Goal: Information Seeking & Learning: Learn about a topic

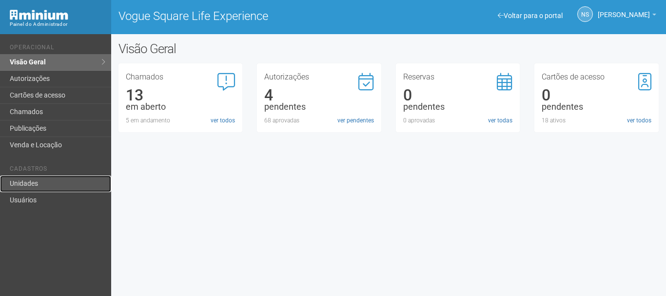
click at [44, 186] on link "Unidades" at bounding box center [55, 184] width 111 height 17
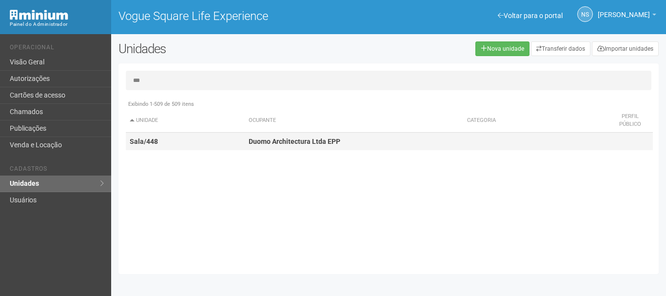
type input "***"
click at [261, 137] on td "Duomo Architectura Ltda EPP" at bounding box center [354, 142] width 219 height 18
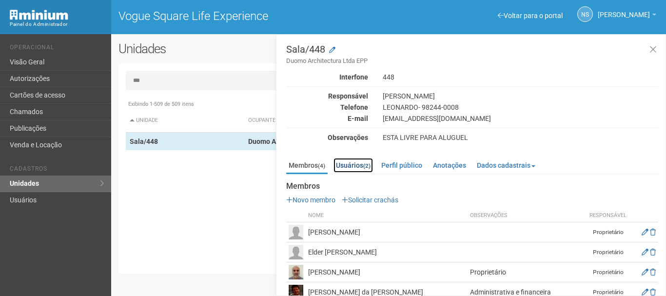
click at [343, 167] on link "Usuários (2)" at bounding box center [354, 165] width 40 height 15
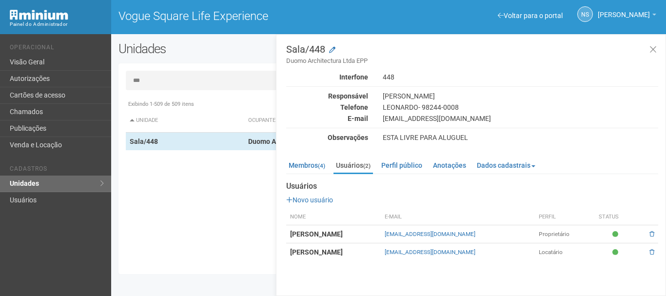
click at [341, 265] on div "Sala/448 Duomo Architectura Ltda EPP Interfone 448 Responsável [PERSON_NAME] Te…" at bounding box center [471, 165] width 390 height 262
click at [341, 256] on strong "[PERSON_NAME]" at bounding box center [316, 252] width 53 height 8
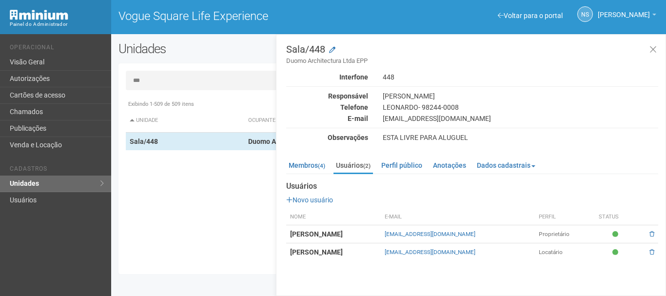
click at [308, 157] on div "Membros (4) Usuários (2) Perfil público Anotações Dados cadastrais Proprietário…" at bounding box center [472, 207] width 372 height 108
click at [319, 160] on link "Membros (4)" at bounding box center [306, 165] width 41 height 15
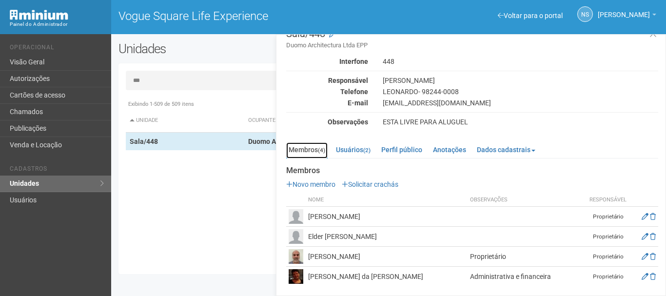
scroll to position [16, 0]
click at [362, 146] on link "Usuários (2)" at bounding box center [354, 149] width 40 height 15
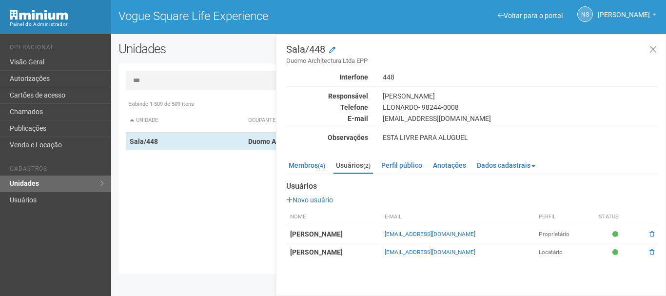
click at [381, 251] on td "[PERSON_NAME]" at bounding box center [333, 252] width 95 height 18
click at [404, 269] on div "Sala/448 Duomo Architectura Ltda EPP Interfone 448 Responsável [PERSON_NAME] Te…" at bounding box center [471, 165] width 390 height 262
drag, startPoint x: 286, startPoint y: 254, endPoint x: 392, endPoint y: 258, distance: 105.9
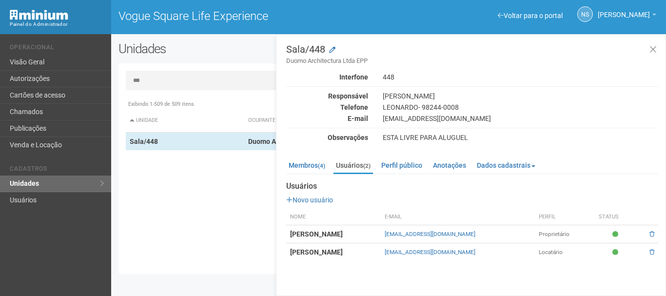
click at [381, 258] on td "[PERSON_NAME]" at bounding box center [333, 252] width 95 height 18
click at [399, 263] on div "Sala/448 Duomo Architectura Ltda EPP Interfone 448 Responsável [PERSON_NAME] Te…" at bounding box center [471, 165] width 390 height 262
drag, startPoint x: 392, startPoint y: 255, endPoint x: 295, endPoint y: 261, distance: 96.8
click at [295, 261] on div "Sala/448 Duomo Architectura Ltda EPP Interfone 448 Responsável [PERSON_NAME] Te…" at bounding box center [471, 165] width 390 height 262
click at [364, 265] on div "Sala/448 Duomo Architectura Ltda EPP Interfone 448 Responsável [PERSON_NAME] Te…" at bounding box center [471, 165] width 390 height 262
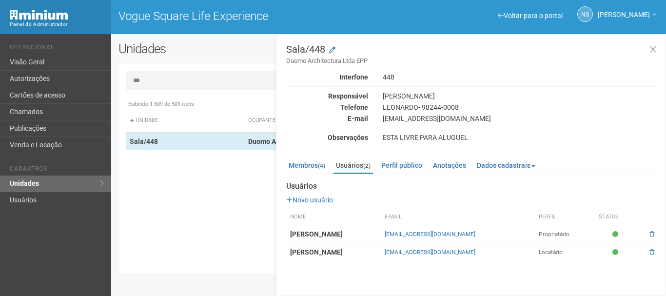
drag, startPoint x: 403, startPoint y: 250, endPoint x: 285, endPoint y: 251, distance: 118.1
click at [285, 251] on div "Sala/448 Duomo Architectura Ltda EPP Interfone 448 Responsável [PERSON_NAME] Te…" at bounding box center [471, 165] width 390 height 262
click at [323, 258] on td "[PERSON_NAME]" at bounding box center [333, 252] width 95 height 18
click at [303, 162] on link "Membros (4)" at bounding box center [306, 165] width 41 height 15
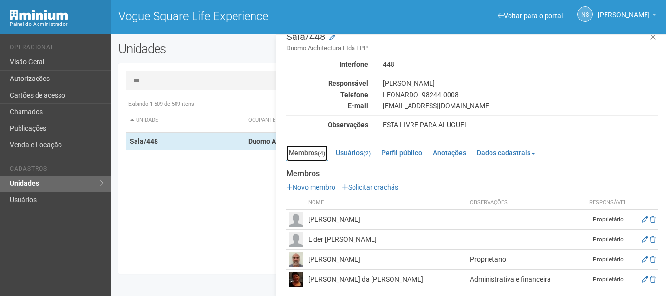
scroll to position [16, 0]
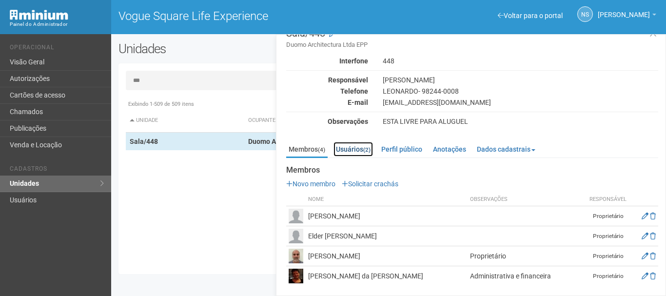
click at [361, 152] on link "Usuários (2)" at bounding box center [354, 149] width 40 height 15
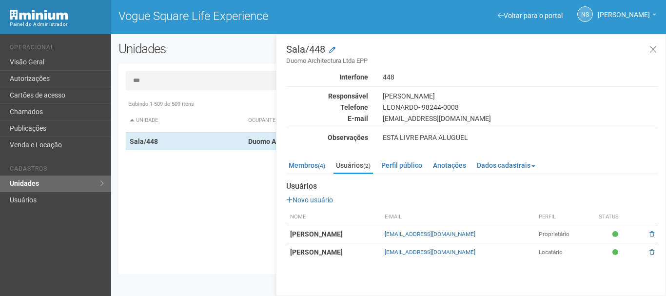
drag, startPoint x: 416, startPoint y: 253, endPoint x: 573, endPoint y: 247, distance: 157.2
click at [573, 247] on tr "[PERSON_NAME] [EMAIL_ADDRESS][DOMAIN_NAME] Locatário" at bounding box center [472, 252] width 372 height 18
click at [567, 259] on td "Locatário" at bounding box center [565, 252] width 60 height 18
click at [567, 256] on td "Locatário" at bounding box center [565, 252] width 60 height 18
click at [319, 172] on link "Membros (4)" at bounding box center [306, 165] width 41 height 15
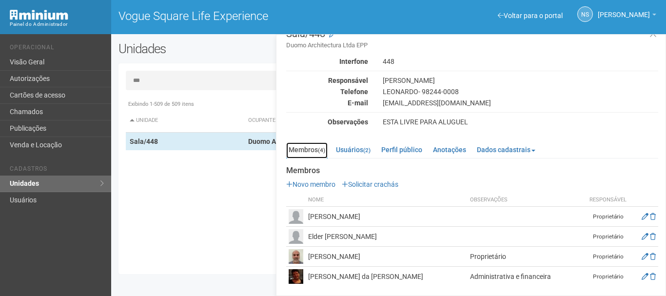
scroll to position [16, 0]
drag, startPoint x: 405, startPoint y: 276, endPoint x: 309, endPoint y: 277, distance: 95.6
click at [309, 277] on td "[PERSON_NAME] da [PERSON_NAME]" at bounding box center [387, 276] width 162 height 20
drag, startPoint x: 379, startPoint y: 256, endPoint x: 298, endPoint y: 260, distance: 81.1
click at [298, 260] on tr "[PERSON_NAME] Proprietário Proprietário" at bounding box center [472, 256] width 372 height 20
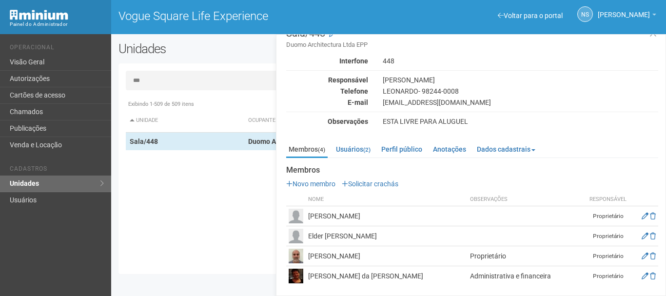
drag, startPoint x: 410, startPoint y: 239, endPoint x: 286, endPoint y: 241, distance: 123.9
click at [286, 241] on tr "Elder [PERSON_NAME] Proprietário" at bounding box center [472, 236] width 372 height 20
drag, startPoint x: 403, startPoint y: 214, endPoint x: 281, endPoint y: 214, distance: 122.0
click at [281, 214] on div "Sala/448 Duomo Architectura Ltda EPP Interfone 448 Responsável [PERSON_NAME] Te…" at bounding box center [471, 165] width 390 height 262
click at [366, 214] on td "[PERSON_NAME]" at bounding box center [387, 216] width 162 height 20
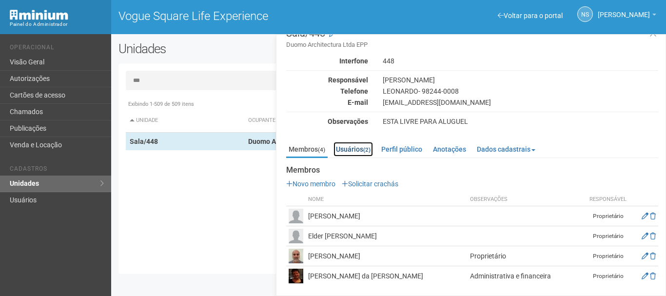
click at [355, 150] on link "Usuários (2)" at bounding box center [354, 149] width 40 height 15
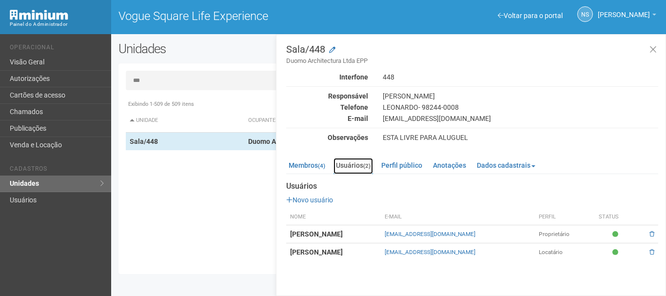
scroll to position [0, 0]
drag, startPoint x: 288, startPoint y: 256, endPoint x: 419, endPoint y: 281, distance: 133.1
click at [533, 256] on tr "[PERSON_NAME] [EMAIL_ADDRESS][DOMAIN_NAME] Locatário" at bounding box center [472, 252] width 372 height 18
click at [395, 261] on div "Sala/448 Duomo Architectura Ltda EPP Interfone 448 Responsável [PERSON_NAME] Te…" at bounding box center [471, 165] width 390 height 262
drag, startPoint x: 343, startPoint y: 258, endPoint x: 384, endPoint y: 258, distance: 41.0
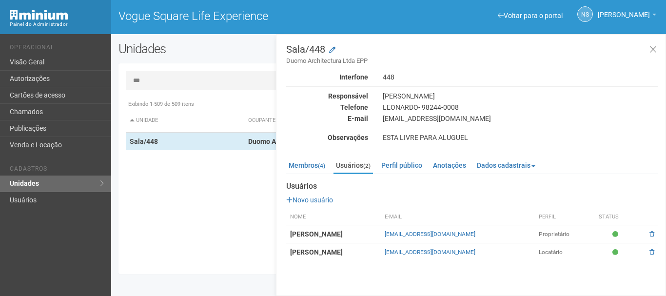
click at [381, 258] on td "[PERSON_NAME]" at bounding box center [333, 252] width 95 height 18
click at [309, 164] on link "Membros (4)" at bounding box center [306, 165] width 41 height 15
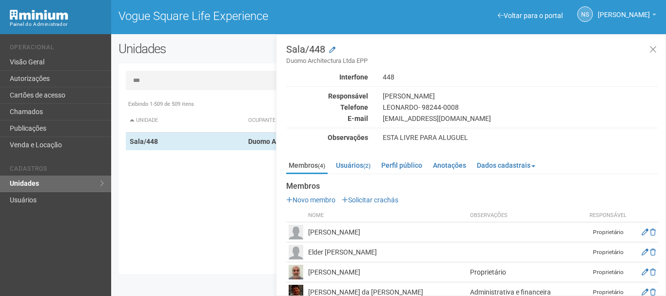
click at [602, 182] on strong "Membros" at bounding box center [472, 186] width 372 height 9
click at [512, 56] on h3 "Sala/448 Duomo Architectura Ltda EPP" at bounding box center [472, 54] width 372 height 21
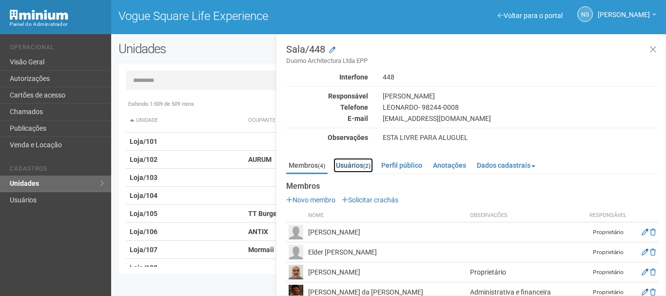
click at [339, 169] on link "Usuários (2)" at bounding box center [354, 165] width 40 height 15
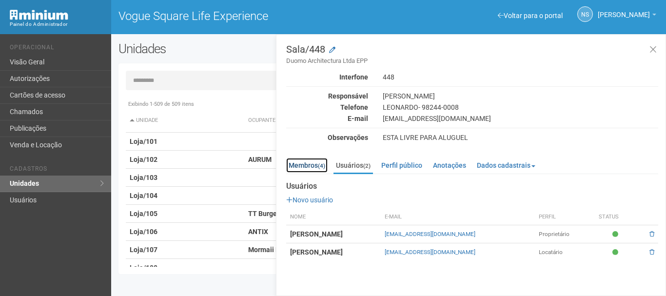
click at [316, 172] on link "Membros (4)" at bounding box center [306, 165] width 41 height 15
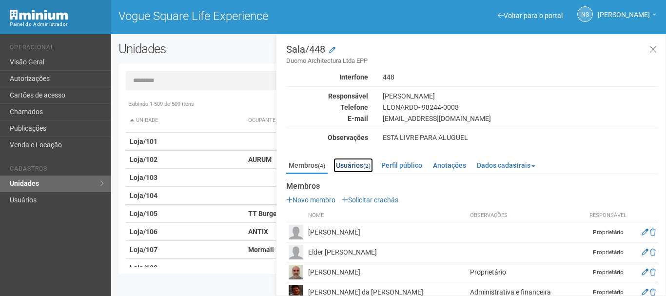
click at [363, 169] on link "Usuários (2)" at bounding box center [354, 165] width 40 height 15
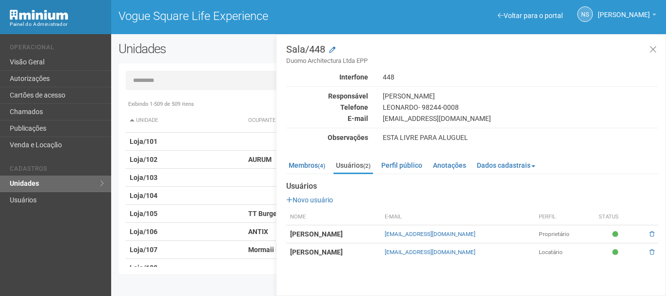
click at [169, 90] on input "text" at bounding box center [389, 81] width 526 height 20
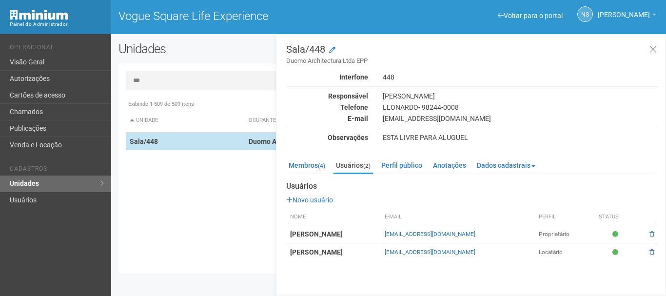
type input "***"
click at [248, 143] on td "Duomo Architectura Ltda EPP" at bounding box center [354, 142] width 219 height 18
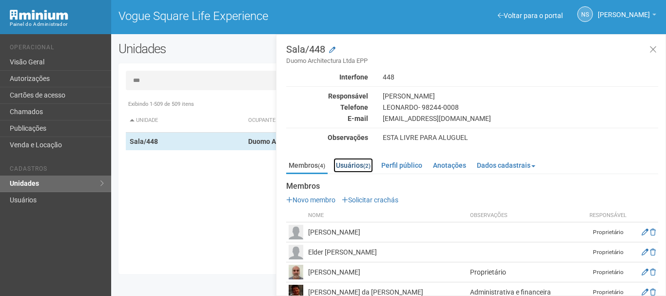
click at [361, 164] on link "Usuários (2)" at bounding box center [354, 165] width 40 height 15
